Goal: Task Accomplishment & Management: Manage account settings

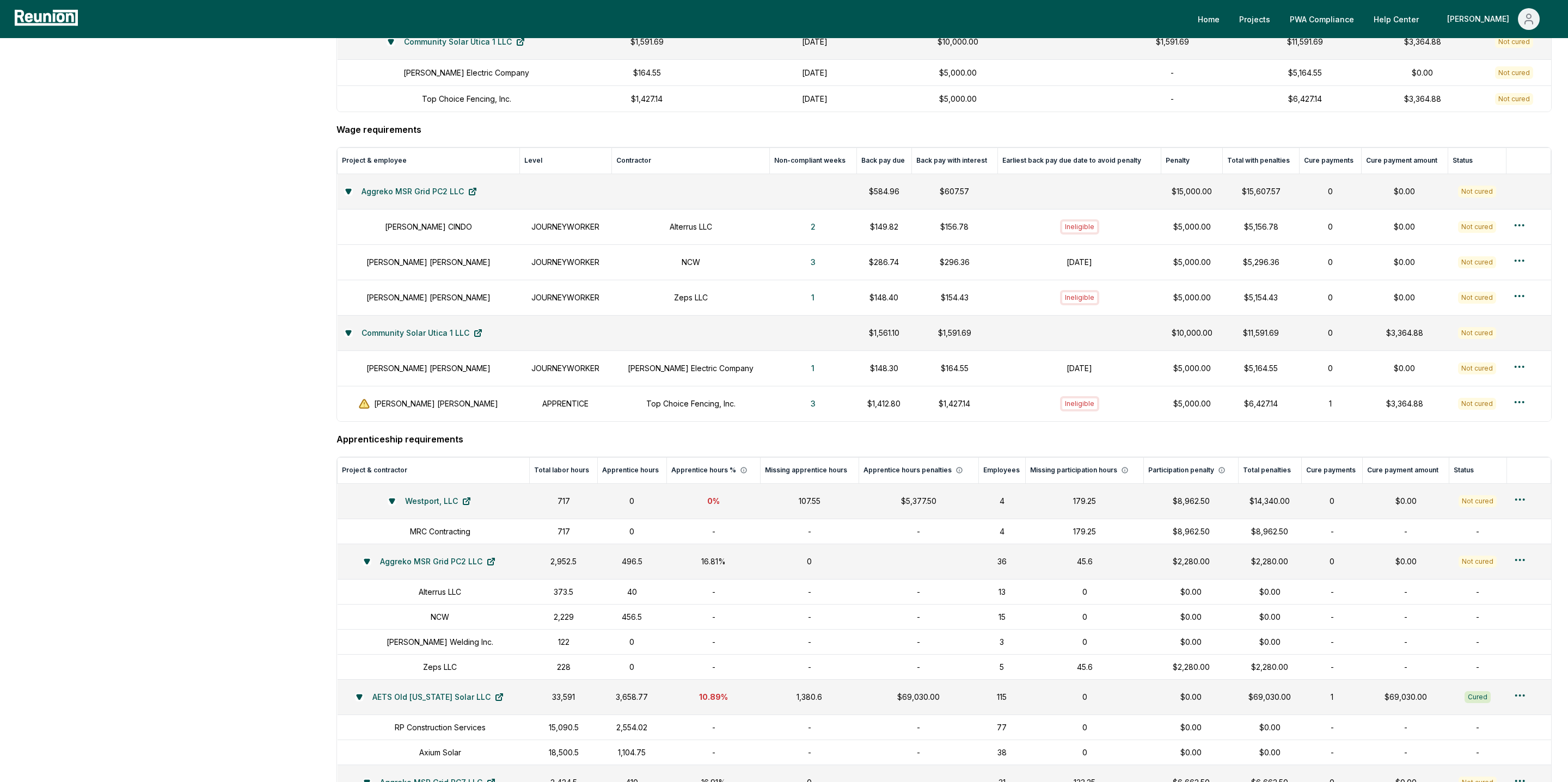
scroll to position [553, 0]
click at [236, 332] on aside "Dashboard Contractor Dashboard Contractors Contracts Employees Apprenticeship P…" at bounding box center [168, 368] width 304 height 1607
click at [350, 337] on icon at bounding box center [348, 335] width 7 height 7
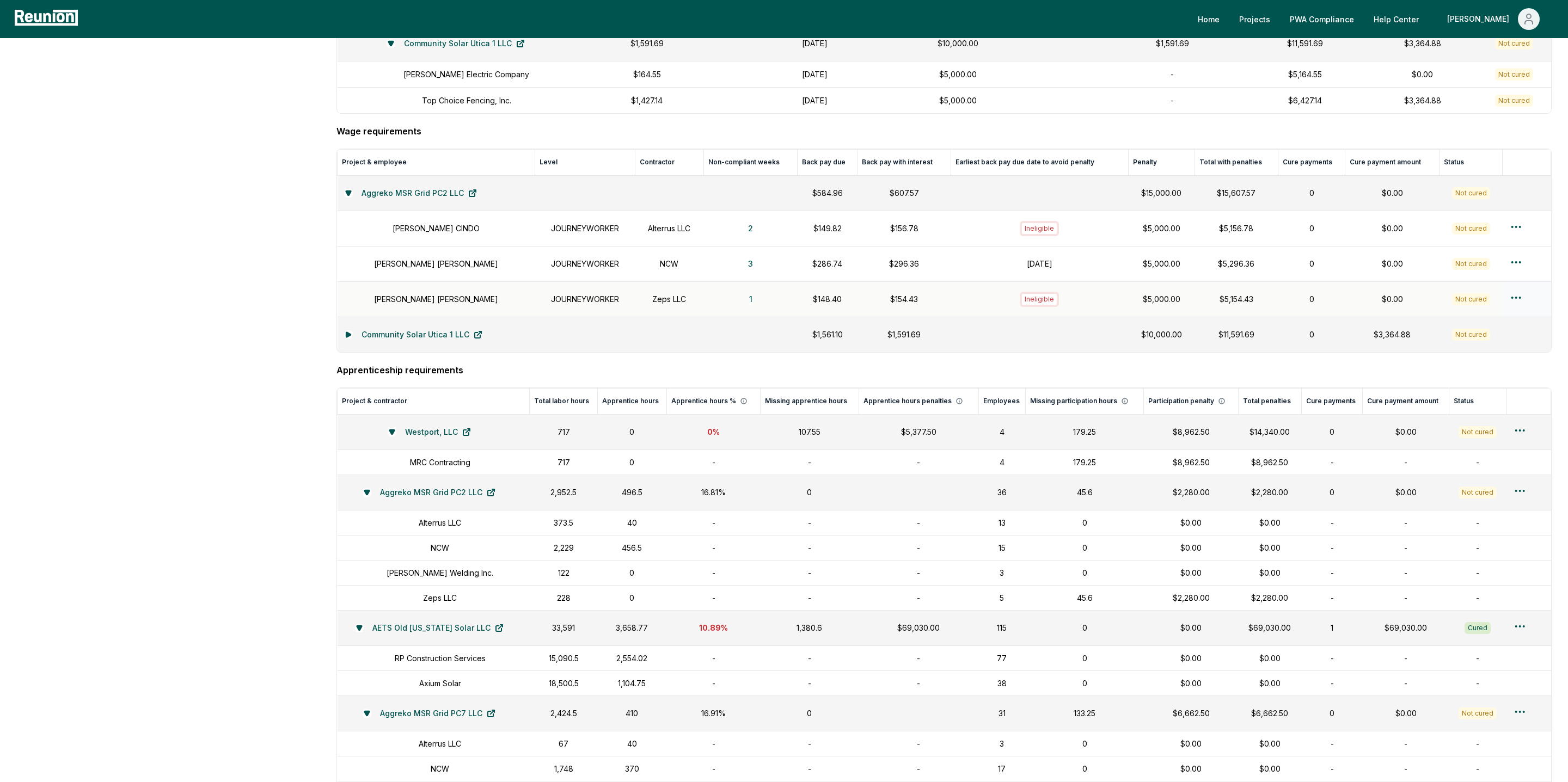
click at [1053, 307] on div "Ineligible" at bounding box center [1039, 299] width 39 height 15
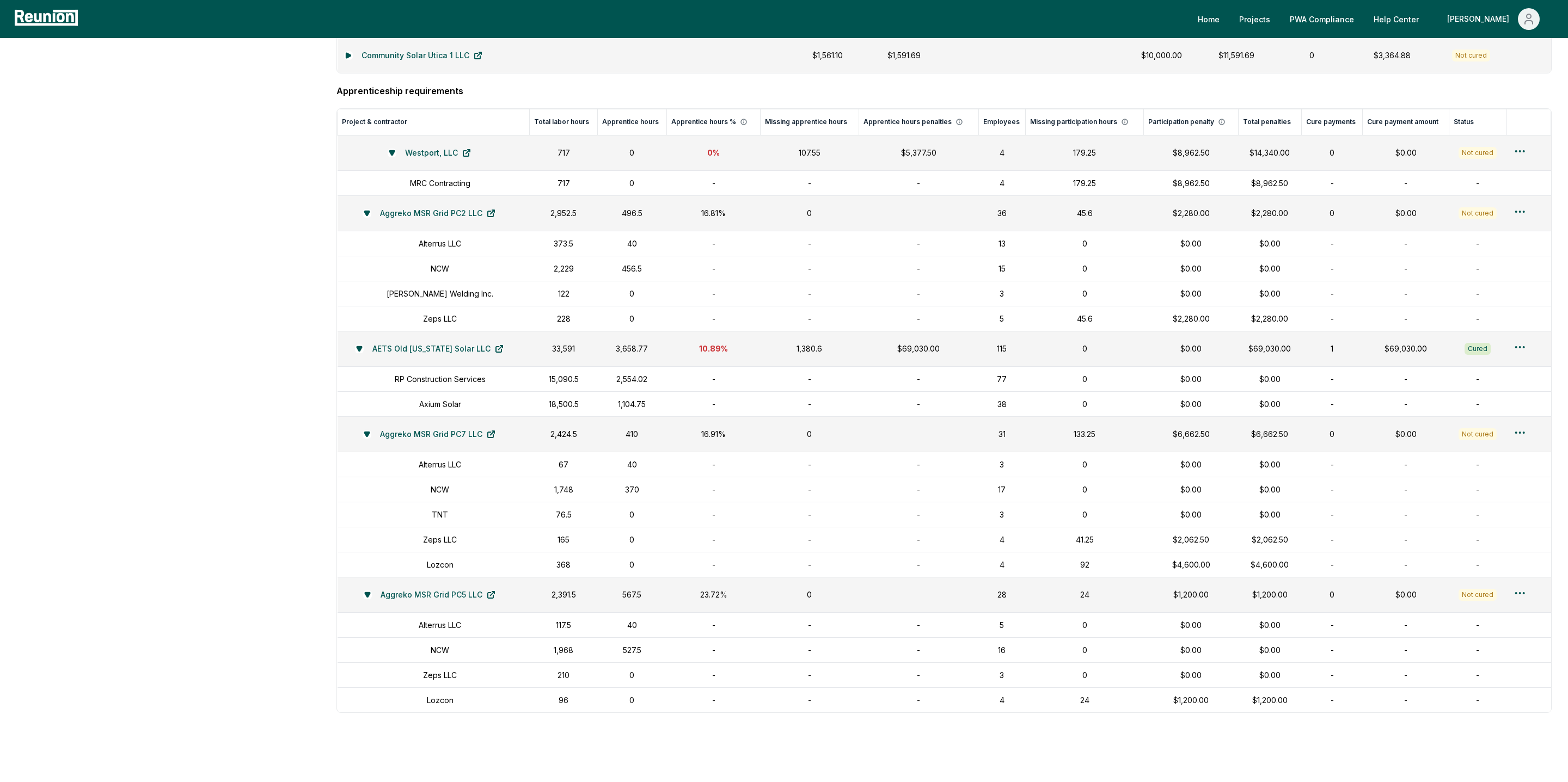
scroll to position [829, 0]
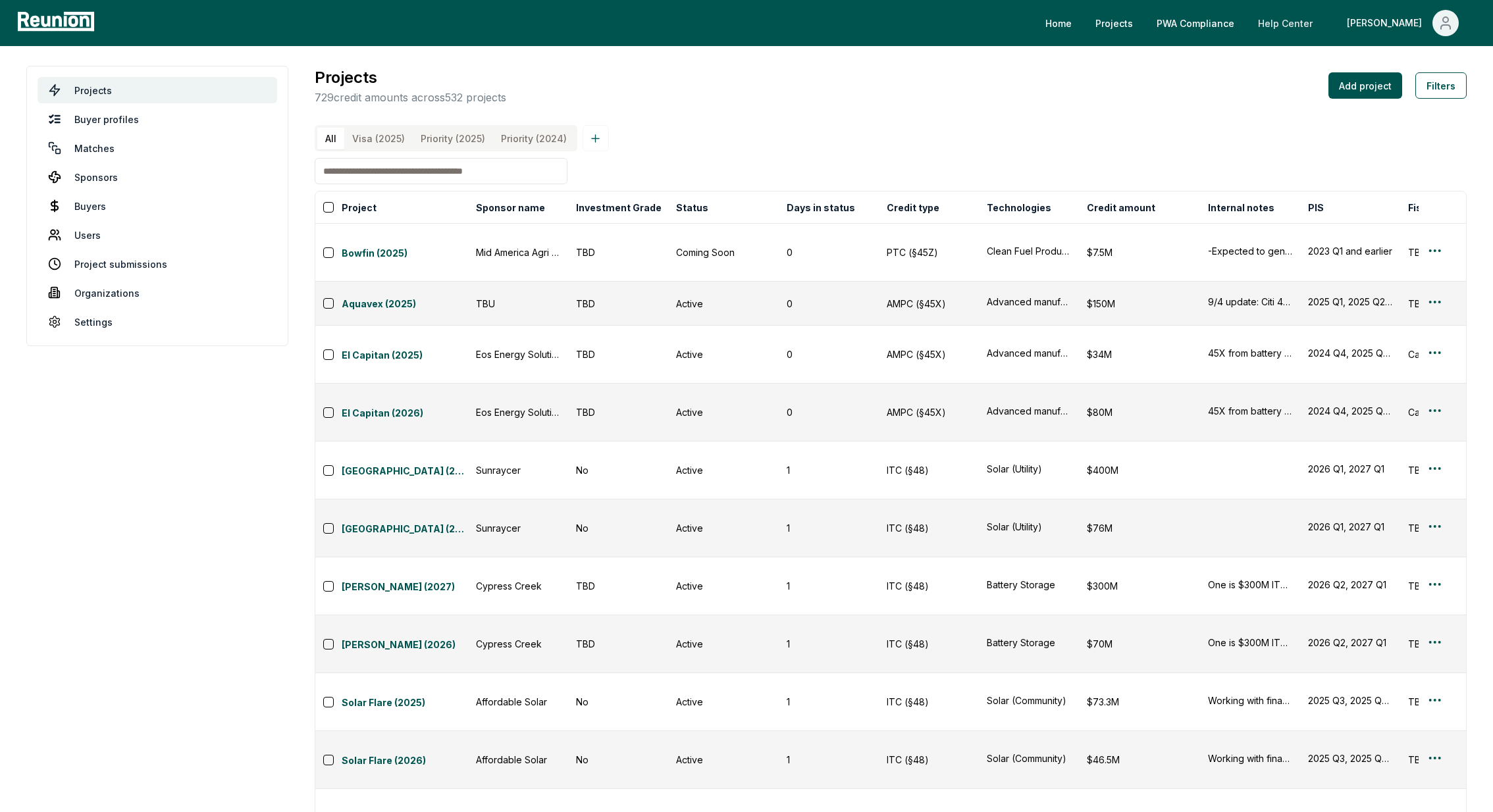
click at [995, 23] on link "Help Center" at bounding box center [1285, 23] width 75 height 26
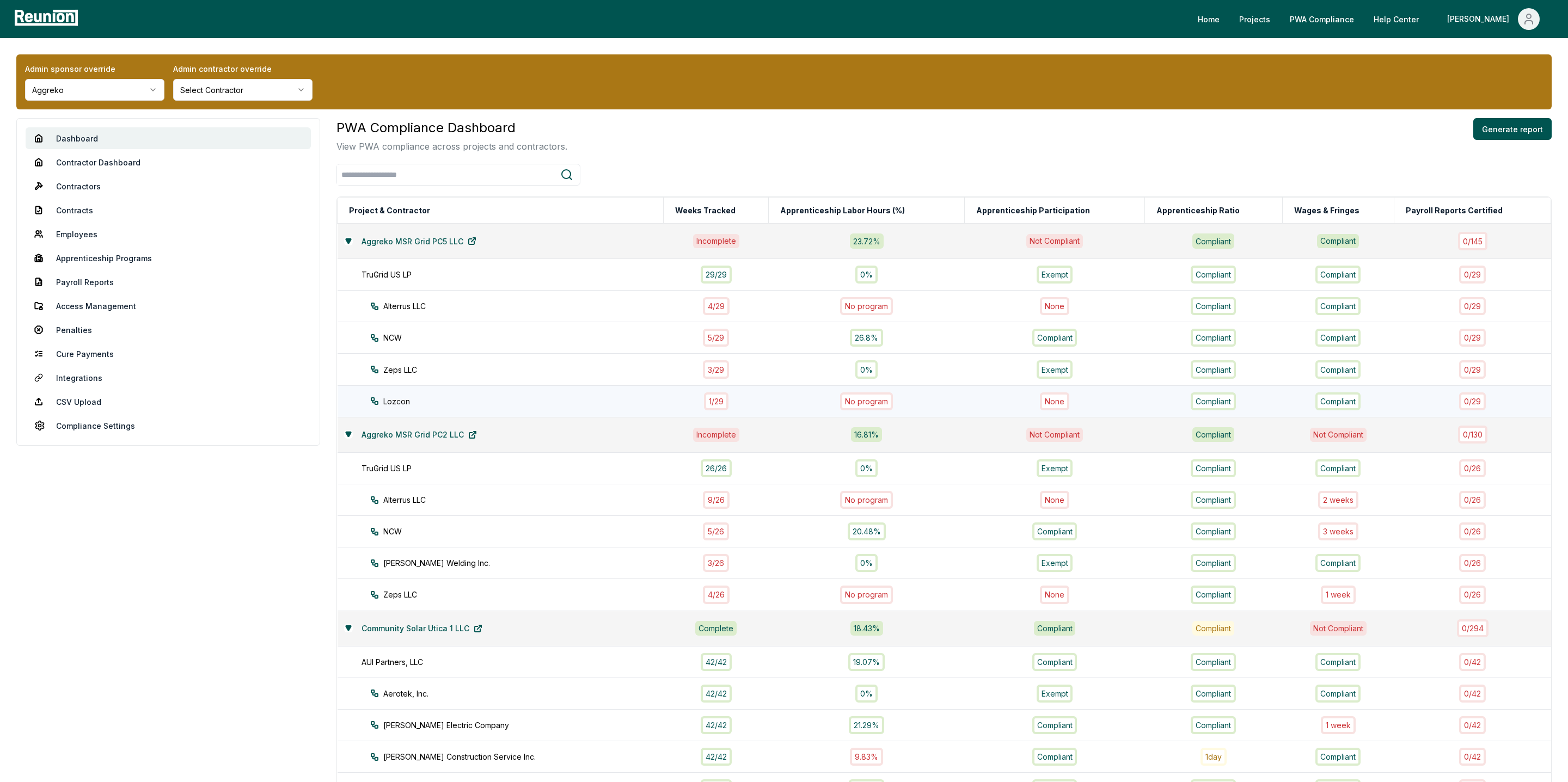
click at [402, 389] on td "Lozcon" at bounding box center [501, 402] width 326 height 32
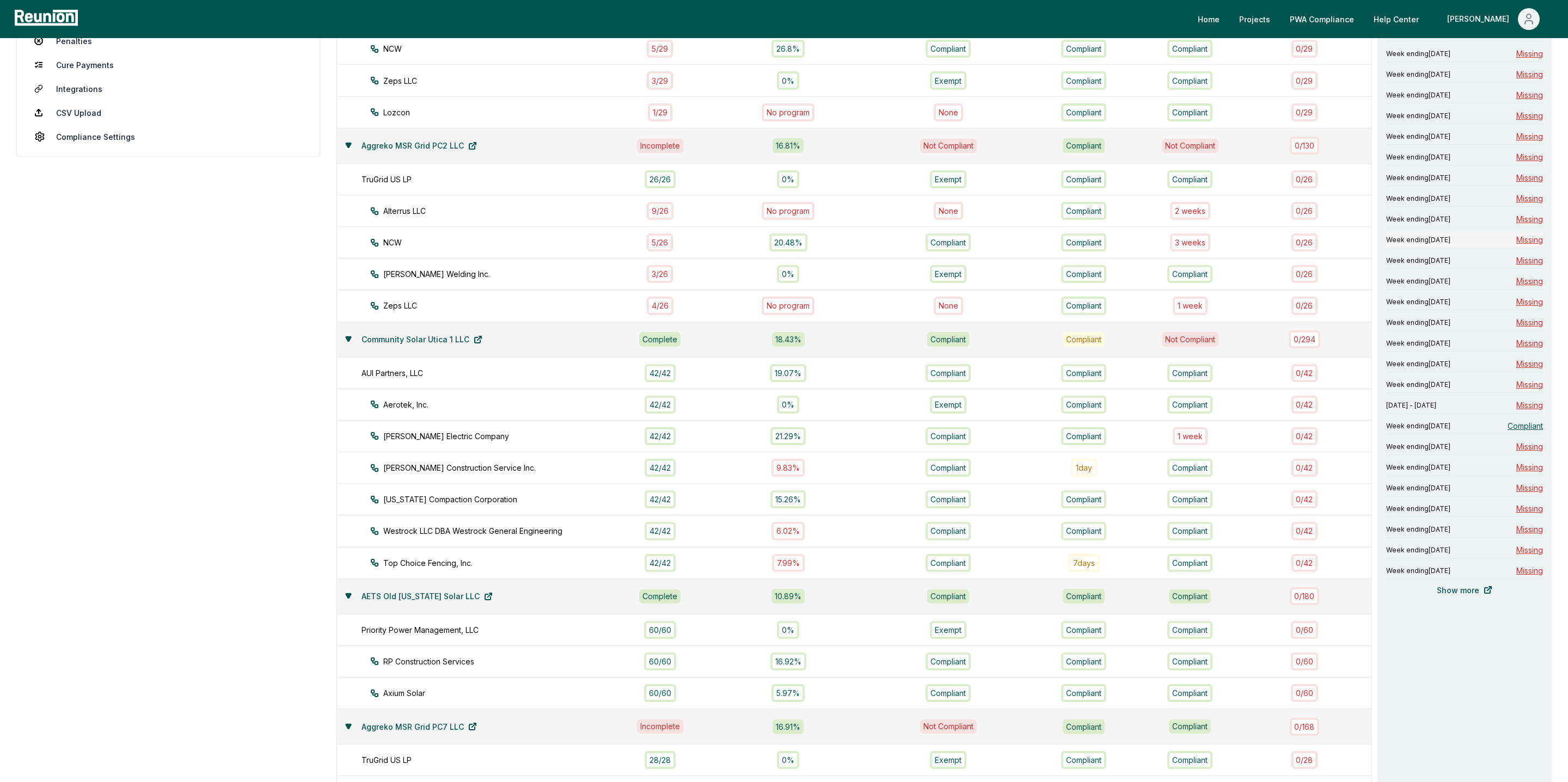
scroll to position [292, 0]
click at [1524, 427] on span "Compliant" at bounding box center [1525, 423] width 35 height 11
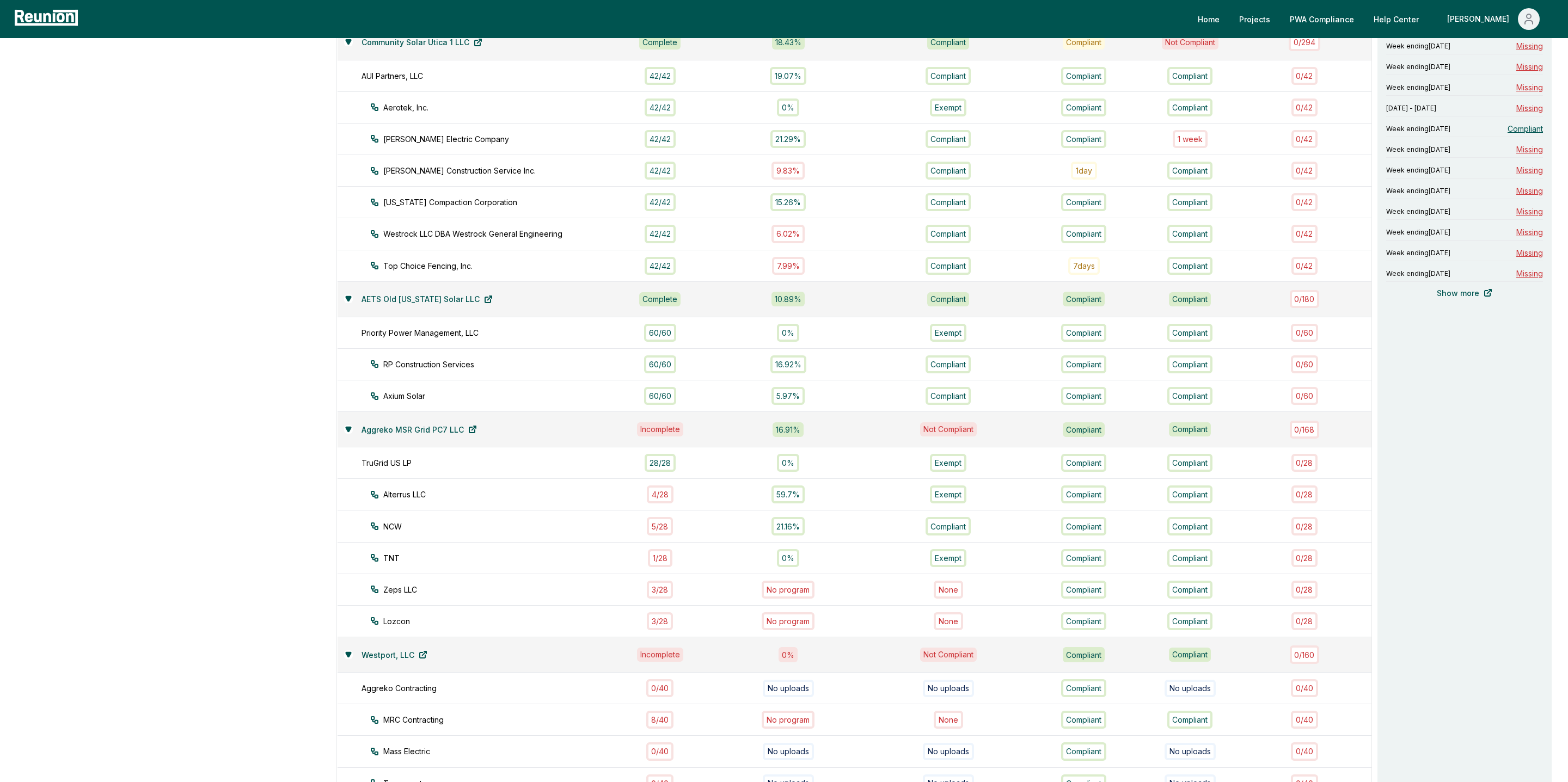
scroll to position [683, 0]
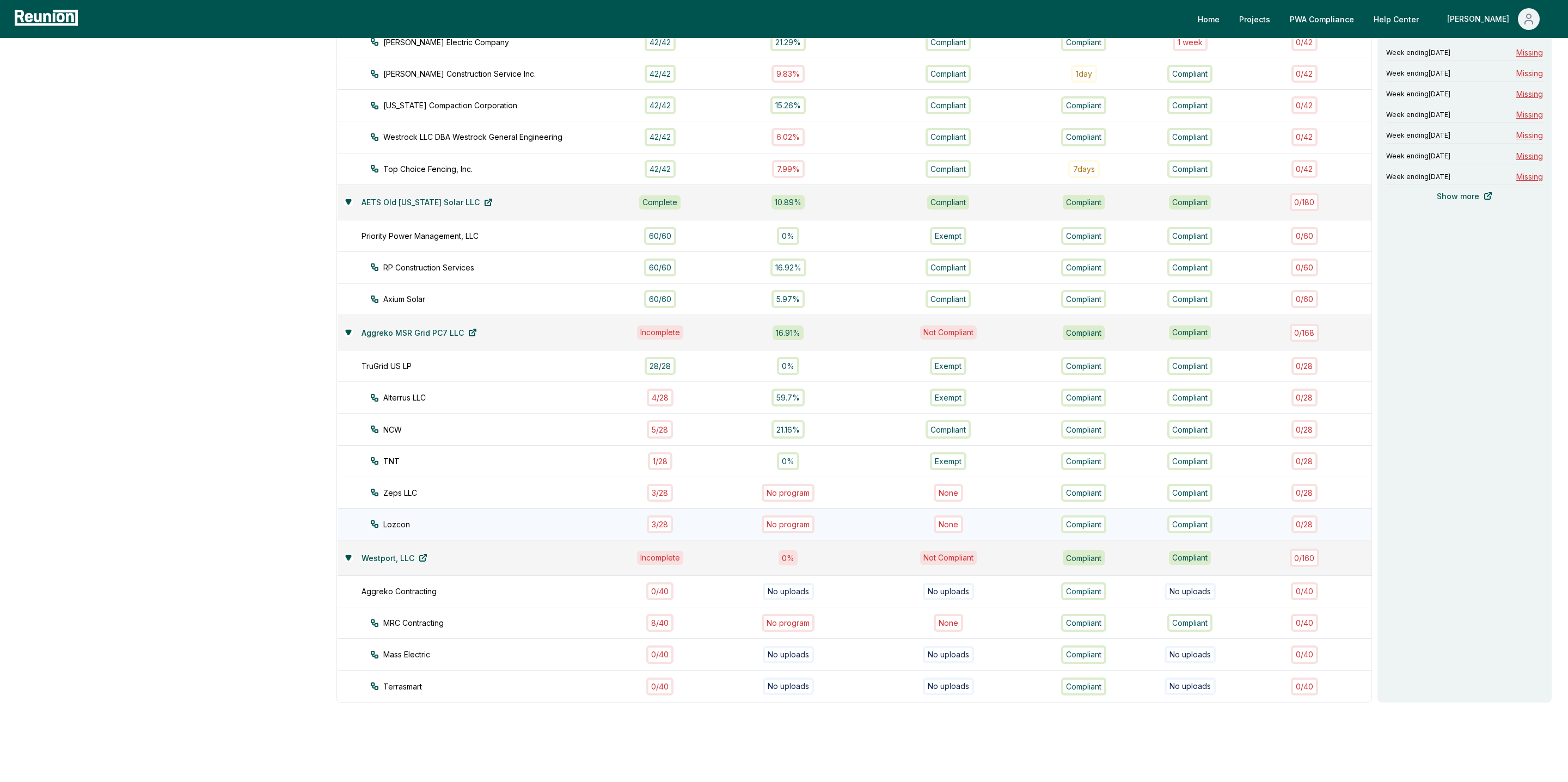
click at [670, 516] on div "3 / 28" at bounding box center [660, 525] width 26 height 18
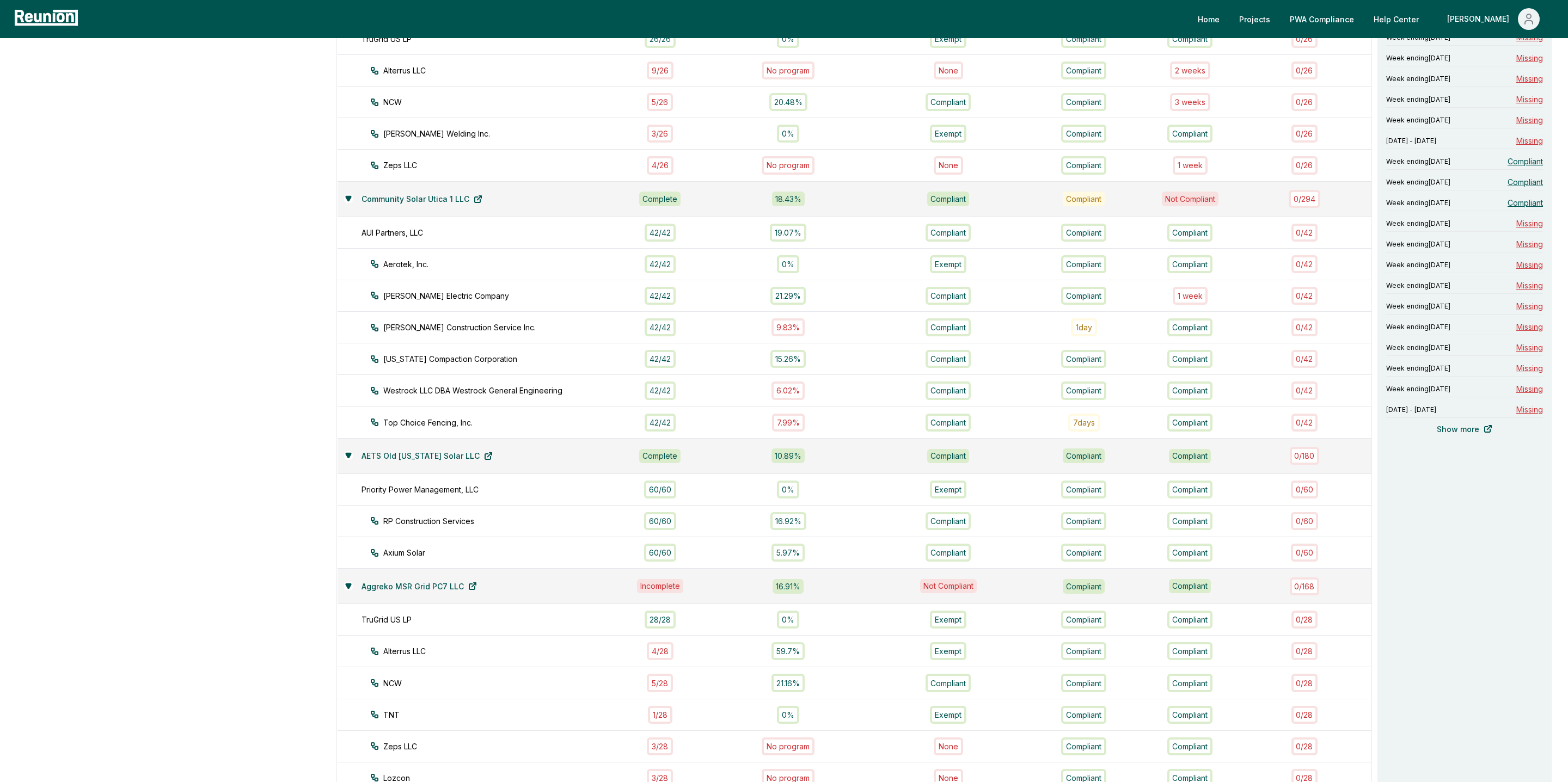
scroll to position [449, 0]
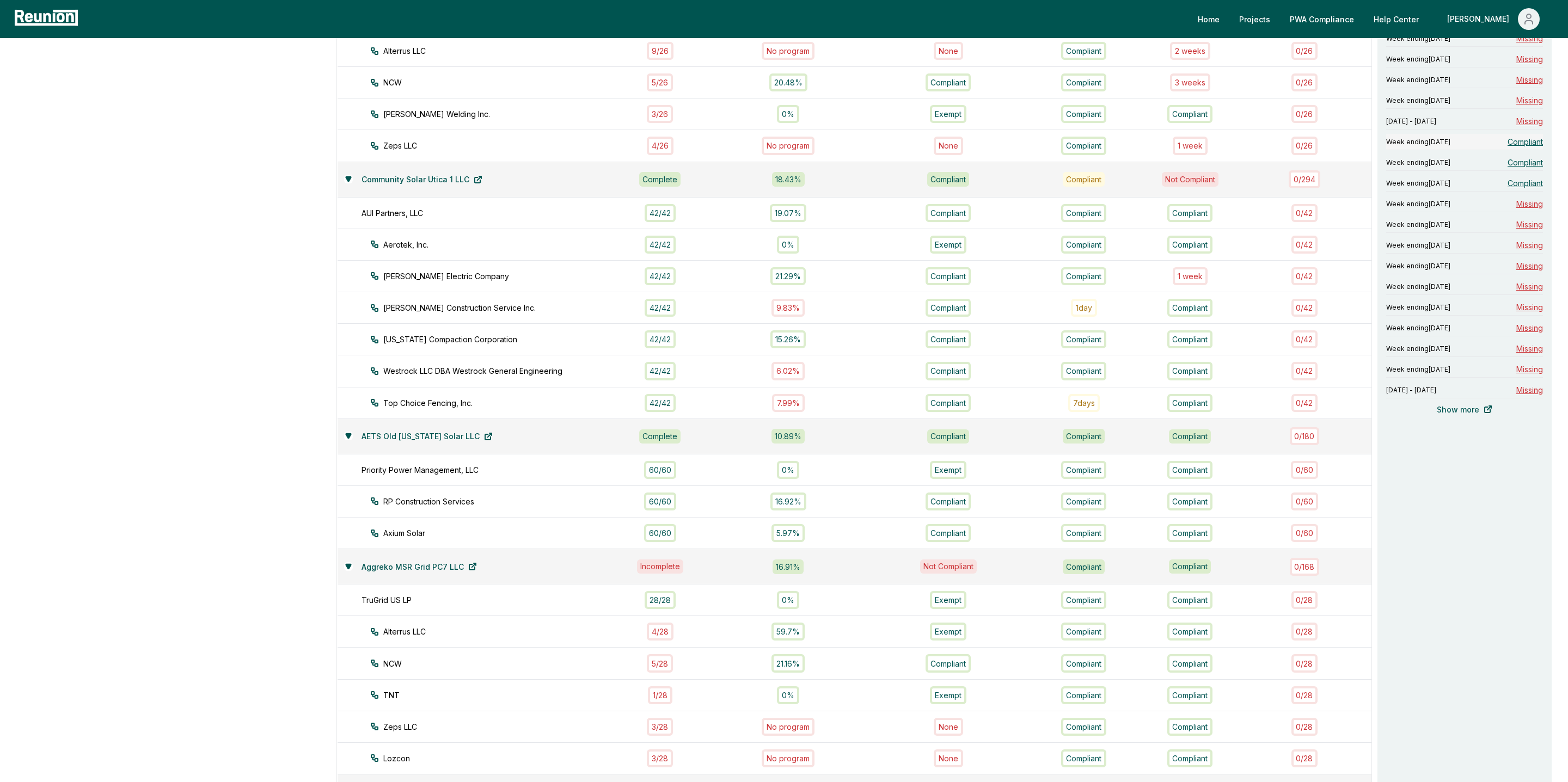
click at [1530, 142] on span "Compliant" at bounding box center [1525, 141] width 35 height 11
click at [1526, 164] on span "Compliant" at bounding box center [1525, 162] width 35 height 11
click at [1519, 184] on span "Compliant" at bounding box center [1525, 183] width 35 height 11
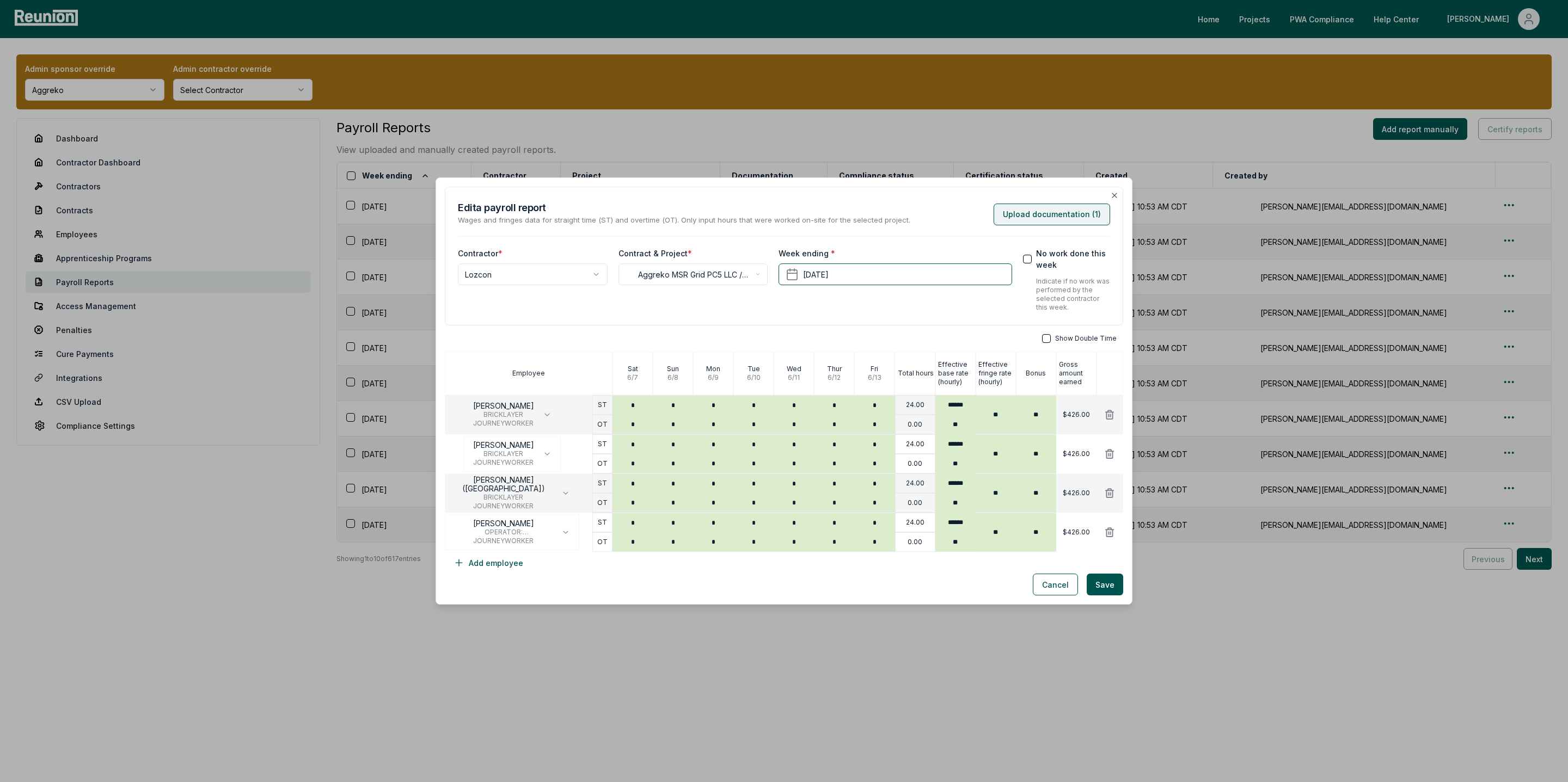
click at [1059, 209] on button "Upload documentation ( 1 )" at bounding box center [1051, 214] width 117 height 22
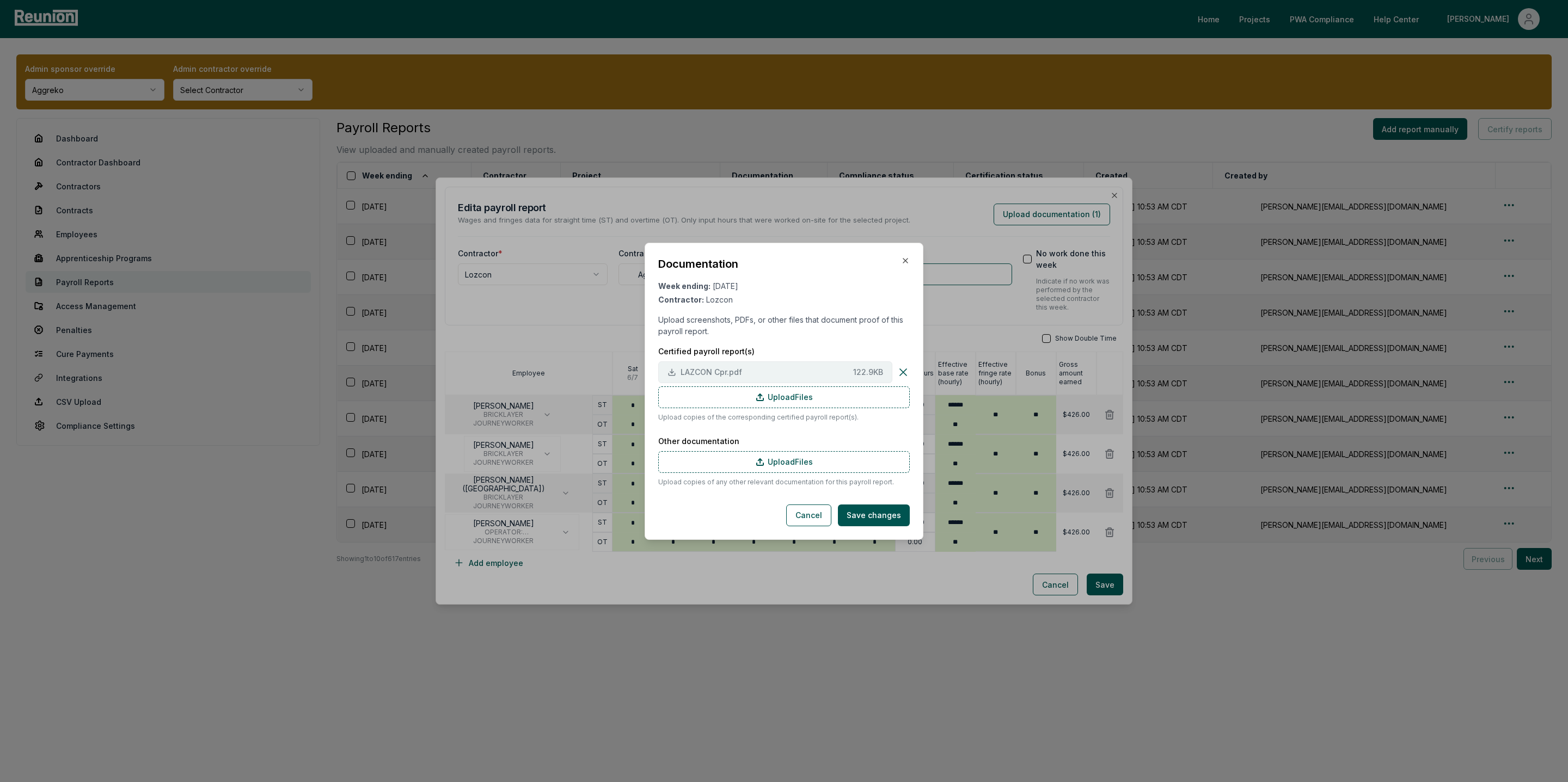
click at [707, 379] on button "LAZCON Cpr.pdf 122.9 KB" at bounding box center [775, 372] width 234 height 22
click at [904, 259] on icon "button" at bounding box center [905, 261] width 9 height 9
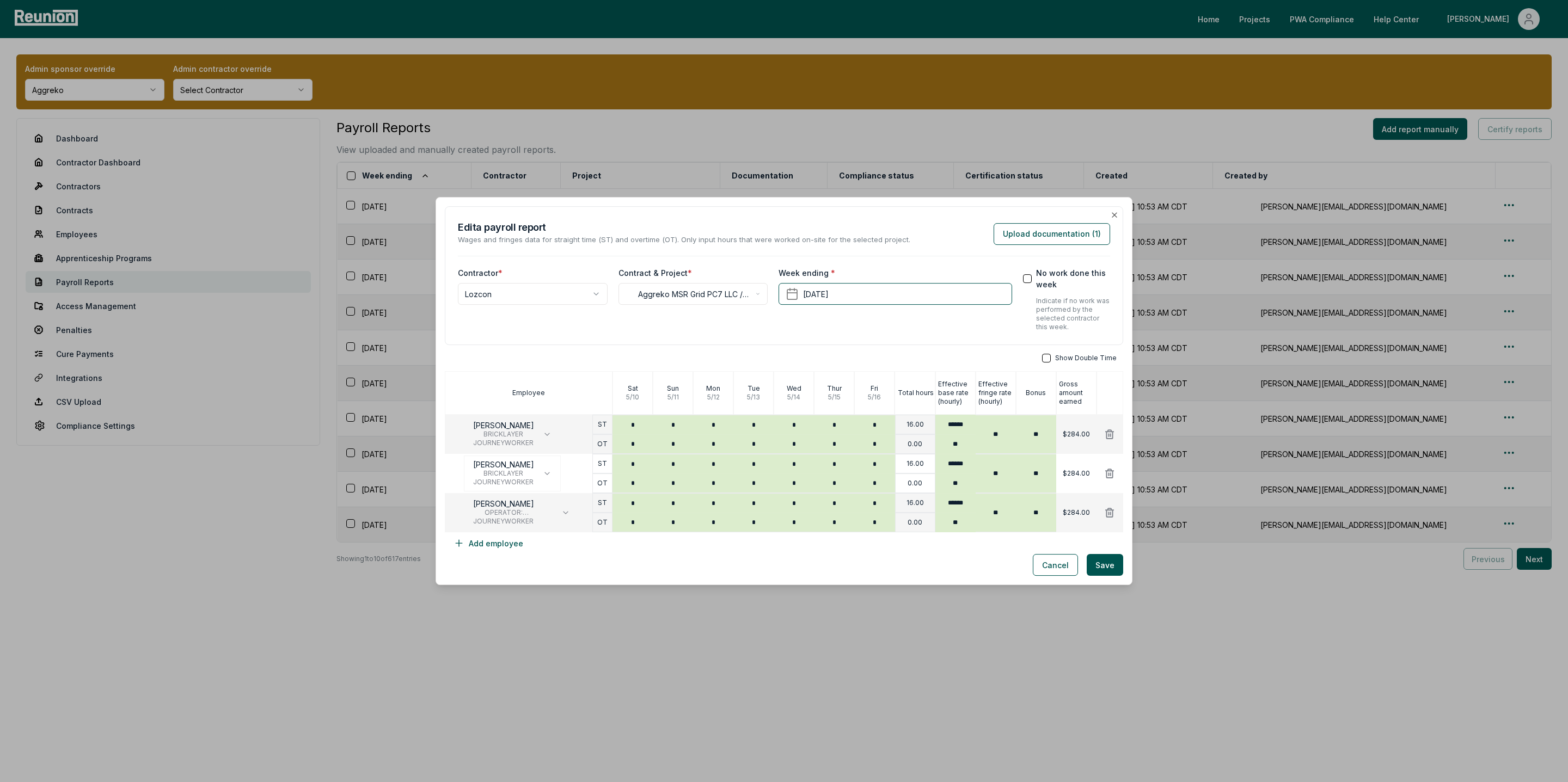
click at [1118, 214] on div "**********" at bounding box center [784, 275] width 678 height 139
click at [1112, 214] on icon "button" at bounding box center [1115, 215] width 9 height 9
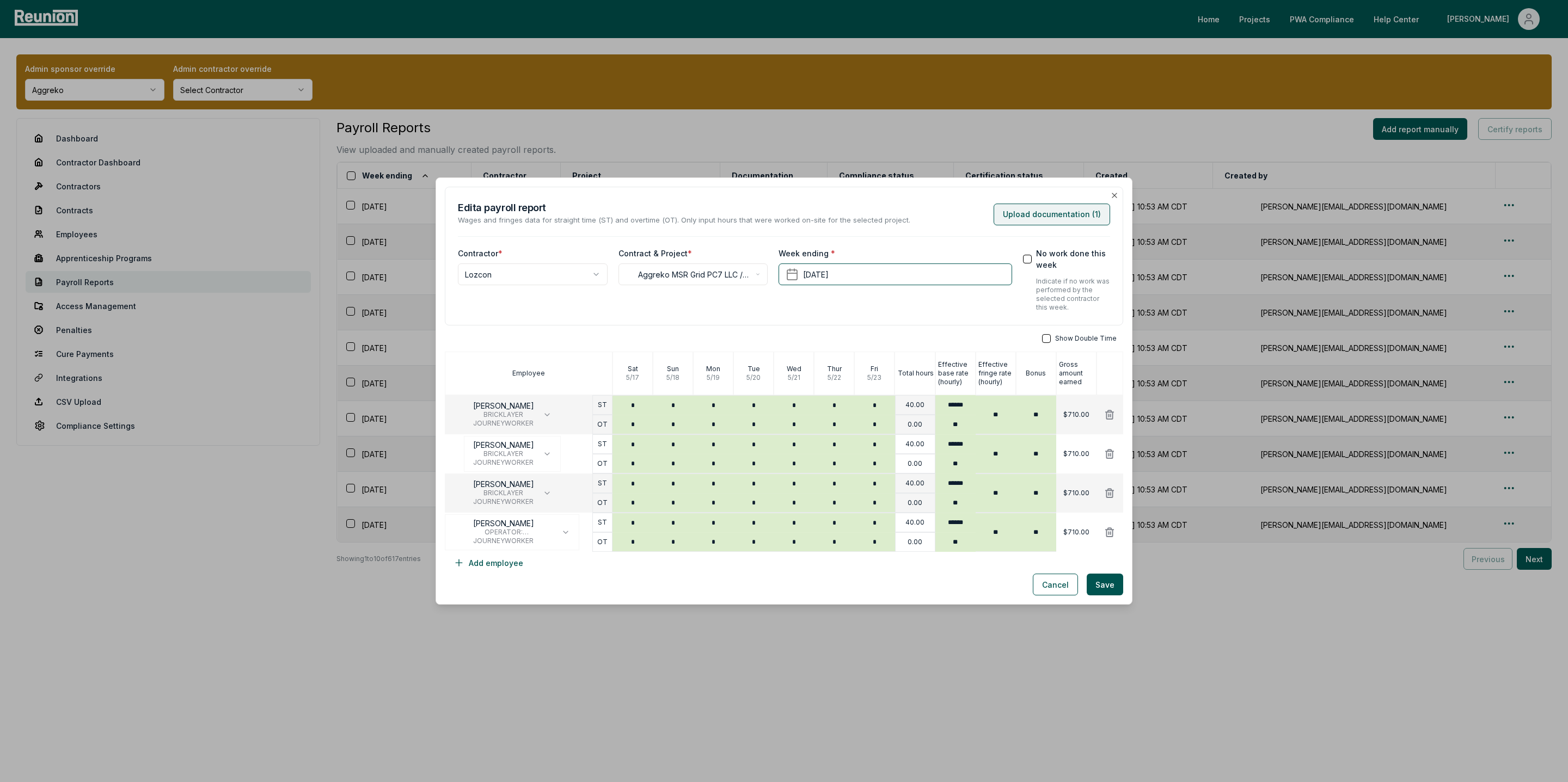
click at [1063, 212] on button "Upload documentation ( 1 )" at bounding box center [1051, 214] width 117 height 22
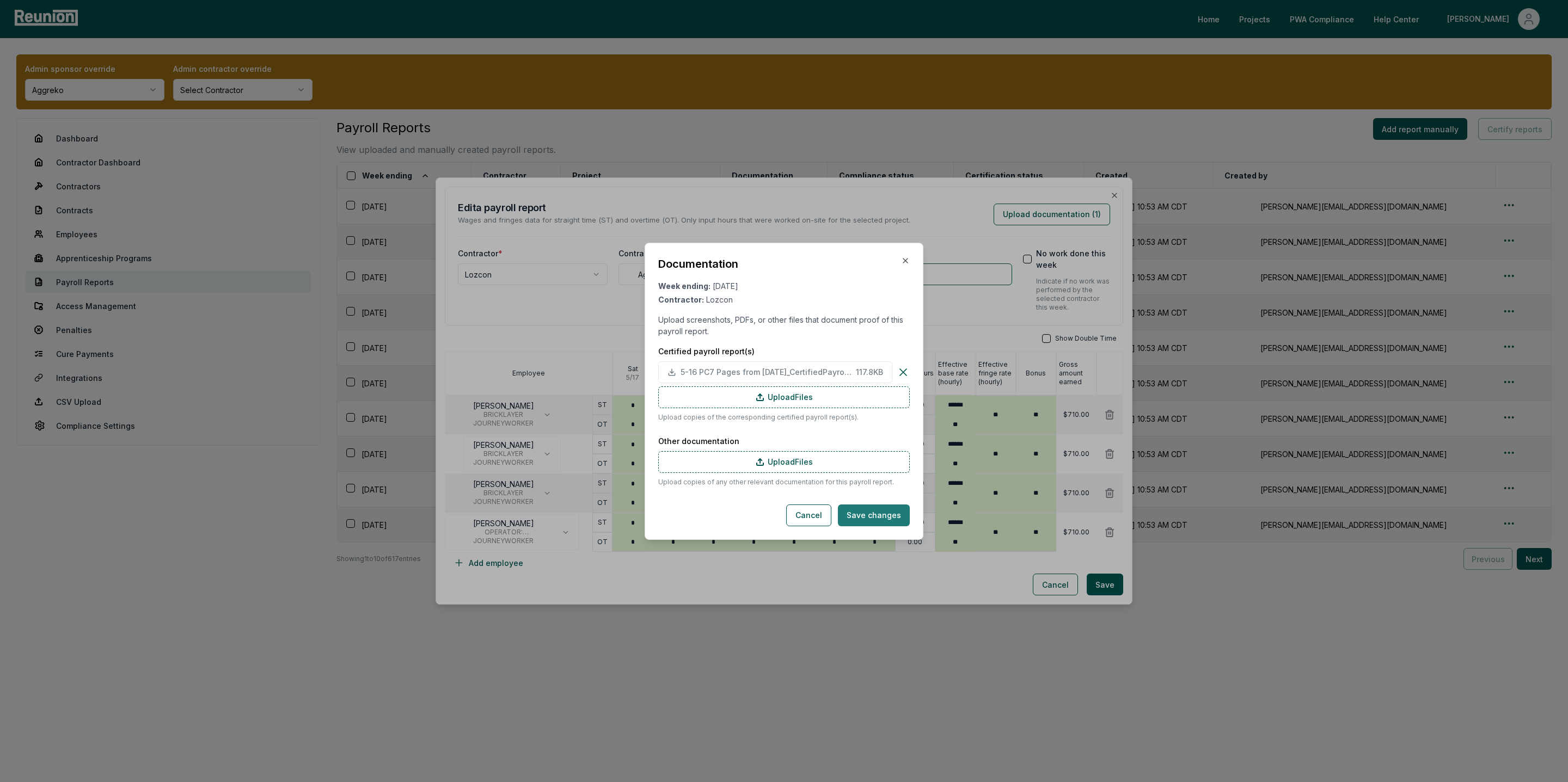
click at [881, 512] on button "Save changes" at bounding box center [874, 515] width 72 height 22
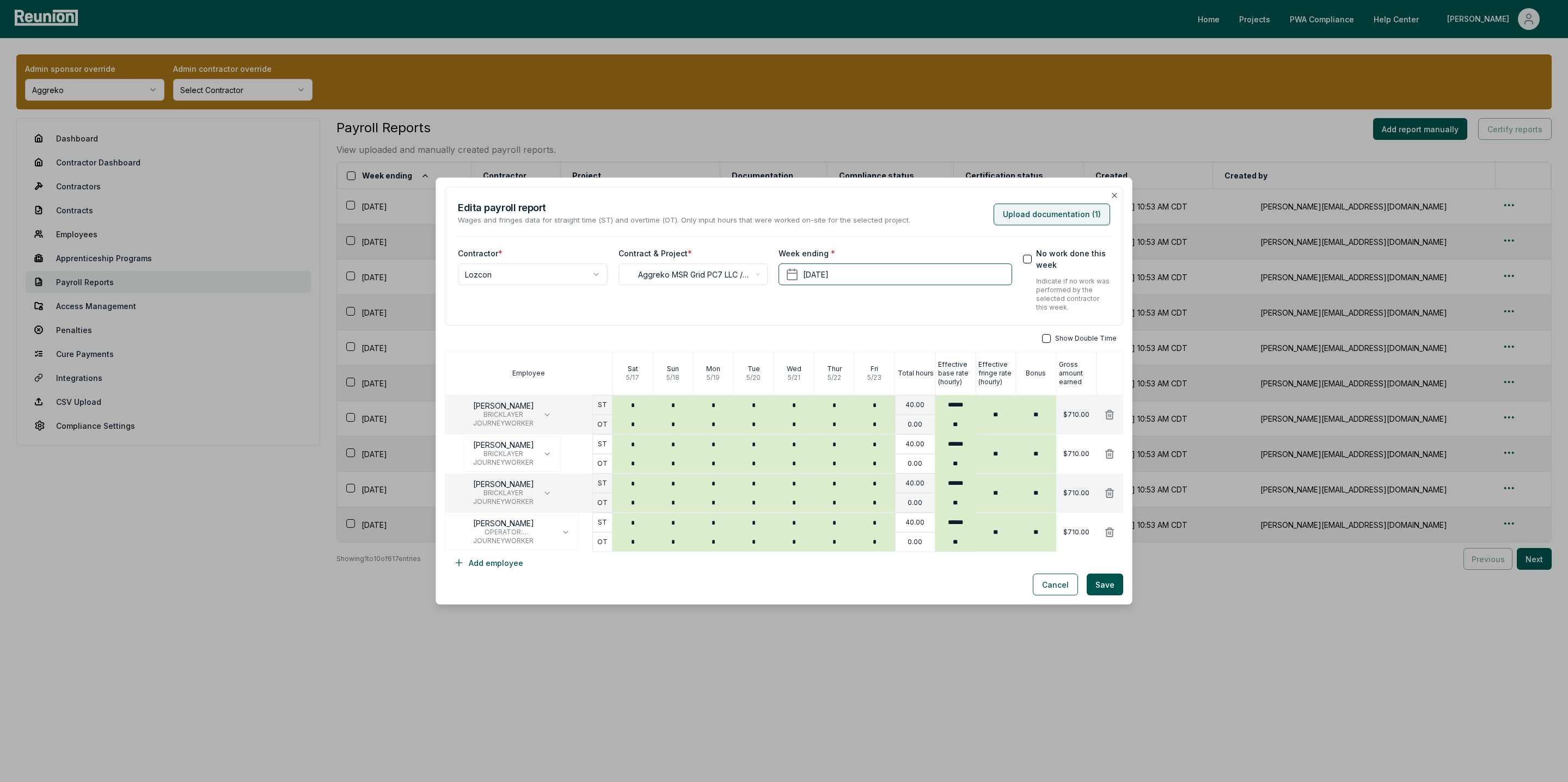
click at [1036, 222] on button "Upload documentation ( 1 )" at bounding box center [1051, 214] width 117 height 22
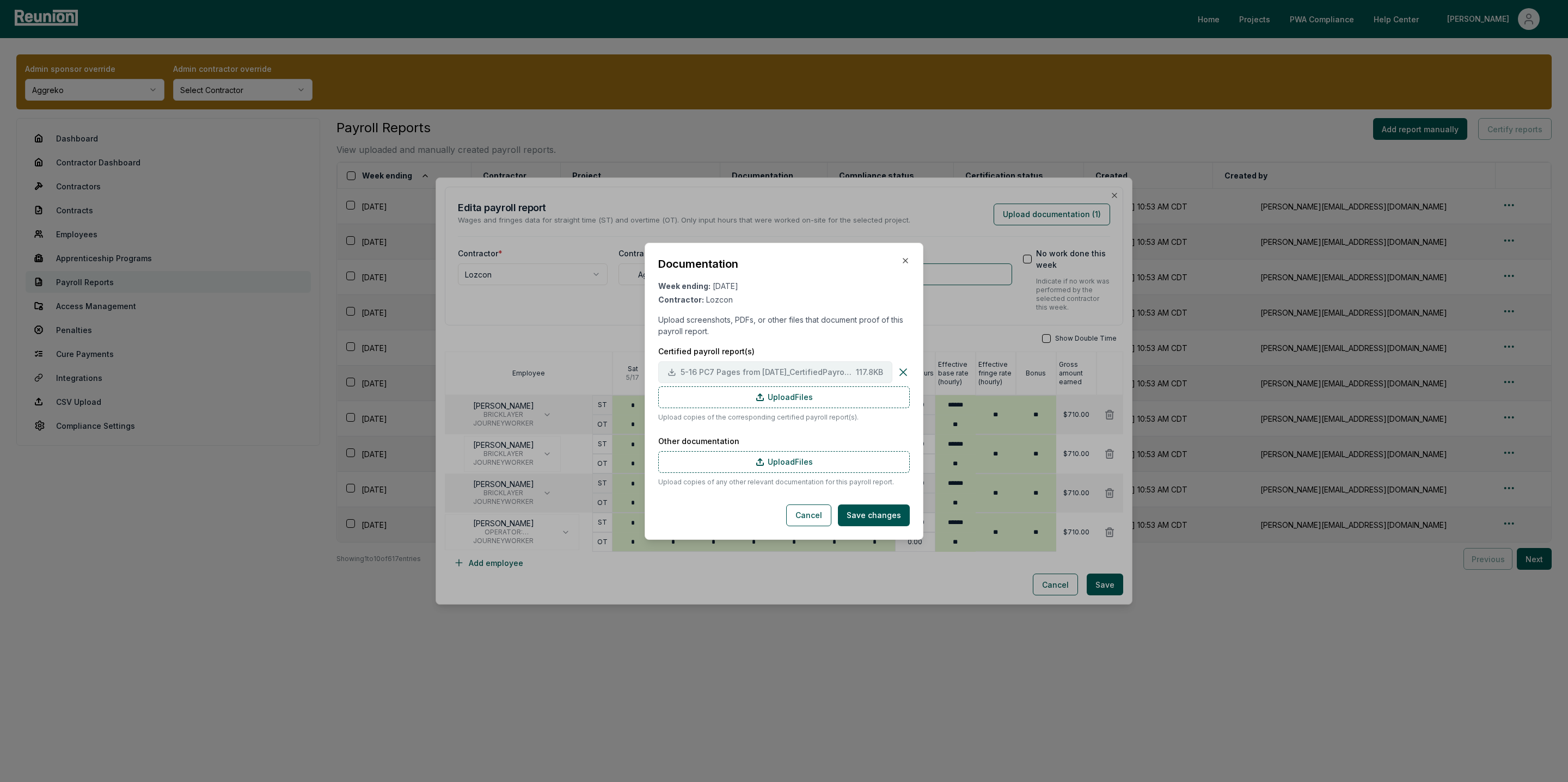
click at [794, 368] on span "5-16 PC7 Pages from May.2025_CertifiedPayrollReports_Part2.TruGrid-4.pdf" at bounding box center [766, 371] width 171 height 11
click at [690, 374] on span "5-16 PC7 Pages from May.2025_CertifiedPayrollReports_Part2.TruGrid-4.pdf" at bounding box center [766, 371] width 171 height 11
click at [499, 186] on div at bounding box center [784, 391] width 1568 height 782
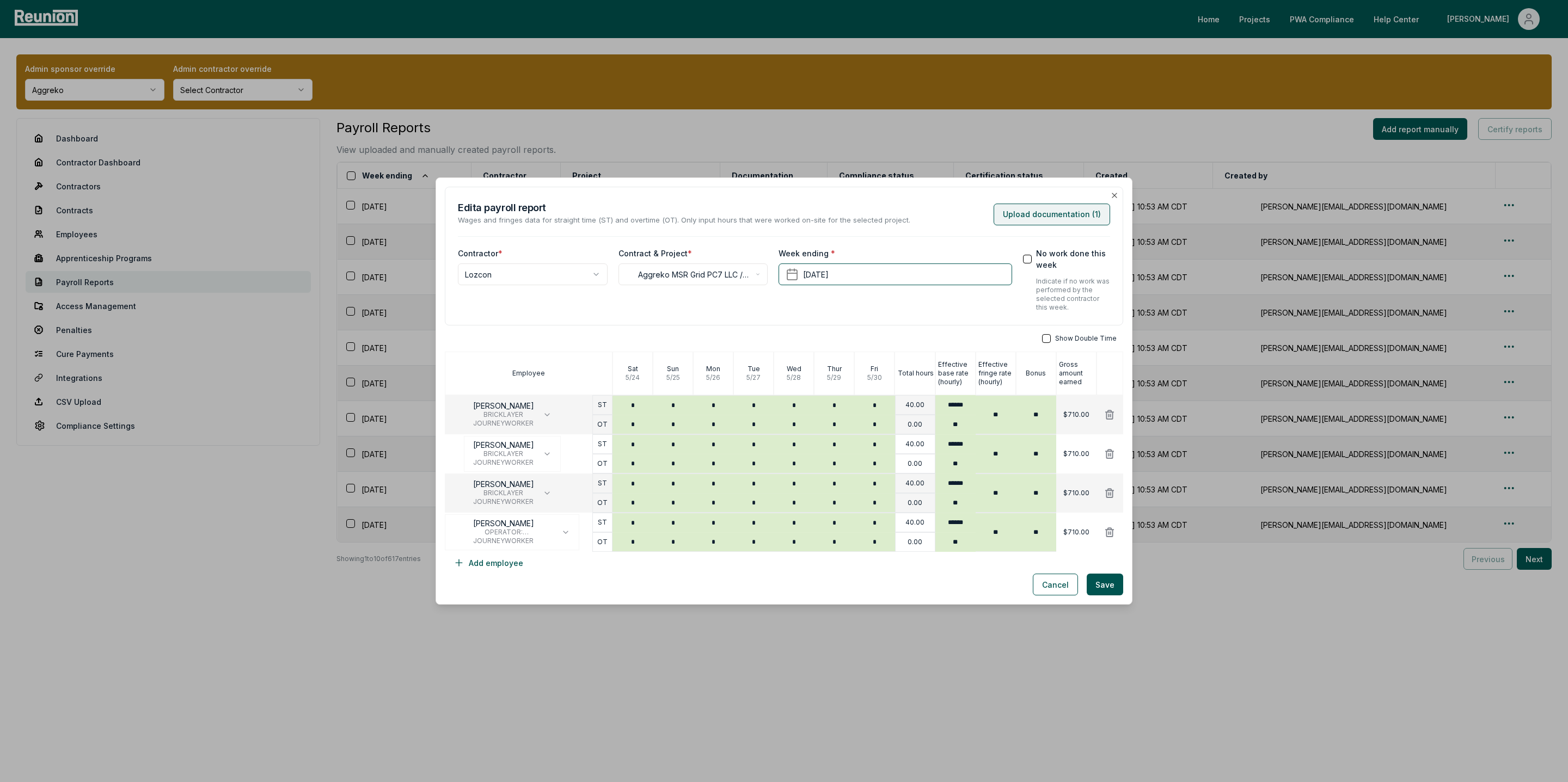
click at [1071, 208] on button "Upload documentation ( 1 )" at bounding box center [1051, 214] width 117 height 22
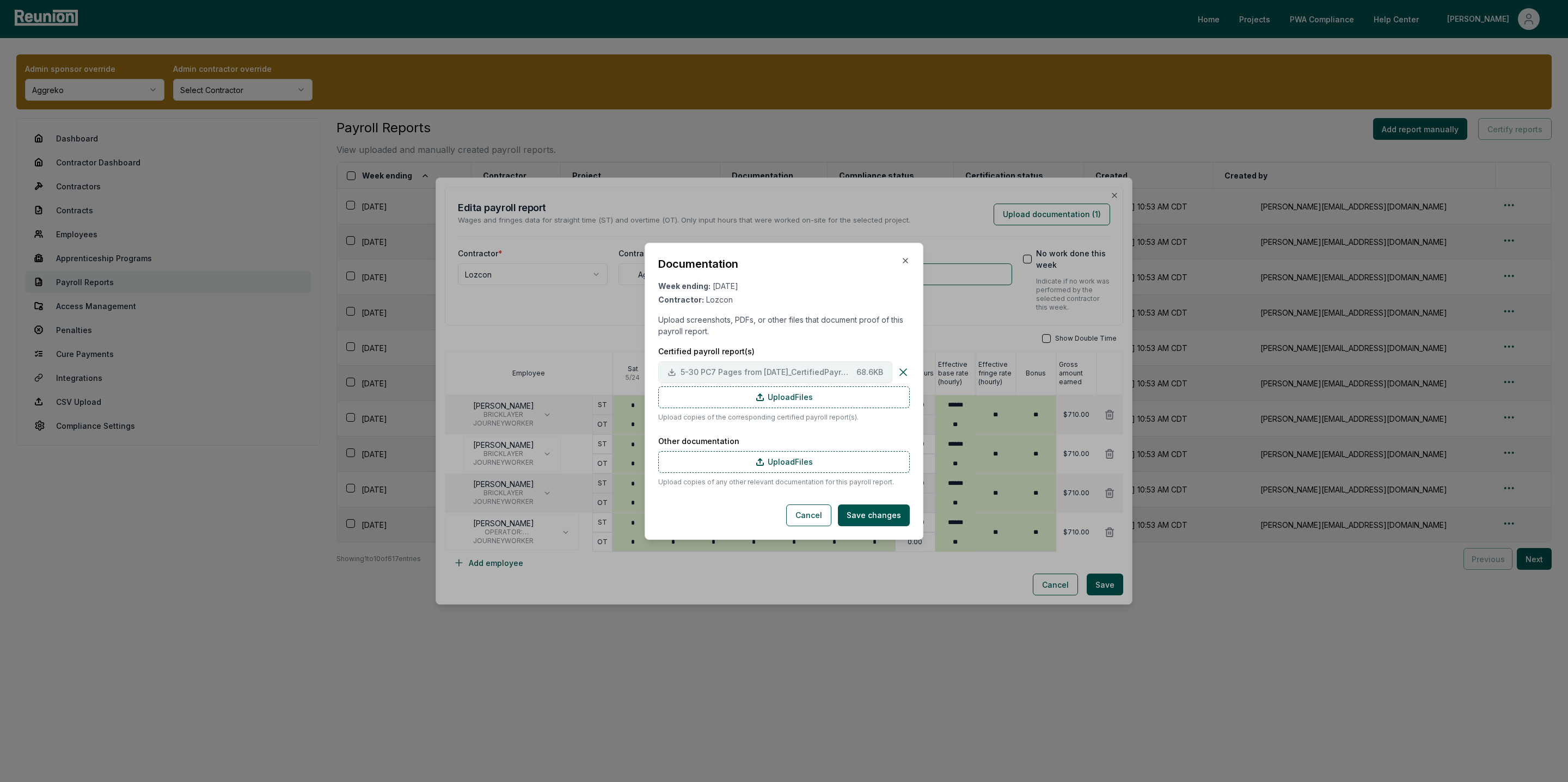
click at [729, 374] on span "5-30 PC7 Pages from [DATE]_CertifiedPayrollReports_Part2.TruGrid-8.pdf" at bounding box center [766, 371] width 171 height 11
